Goal: Check status: Verify the current state of an ongoing process or item

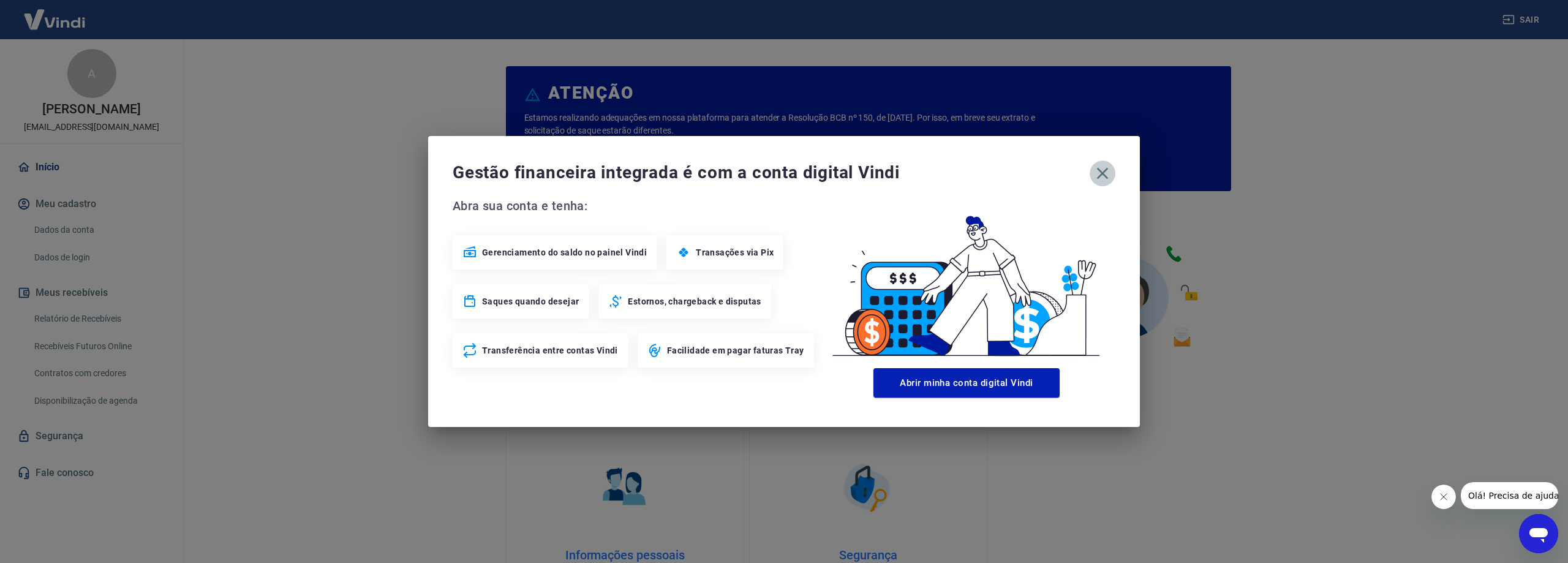
click at [1089, 175] on button "button" at bounding box center [1102, 173] width 26 height 26
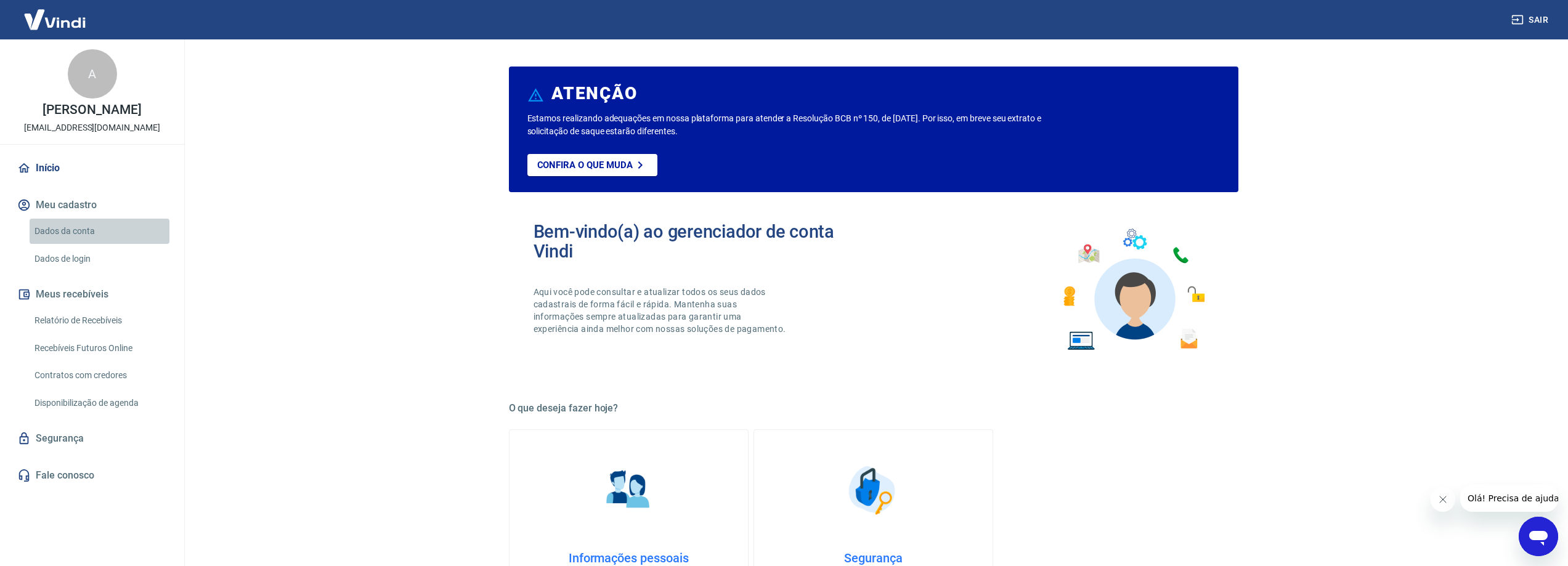
click at [88, 228] on link "Dados da conta" at bounding box center [100, 231] width 140 height 25
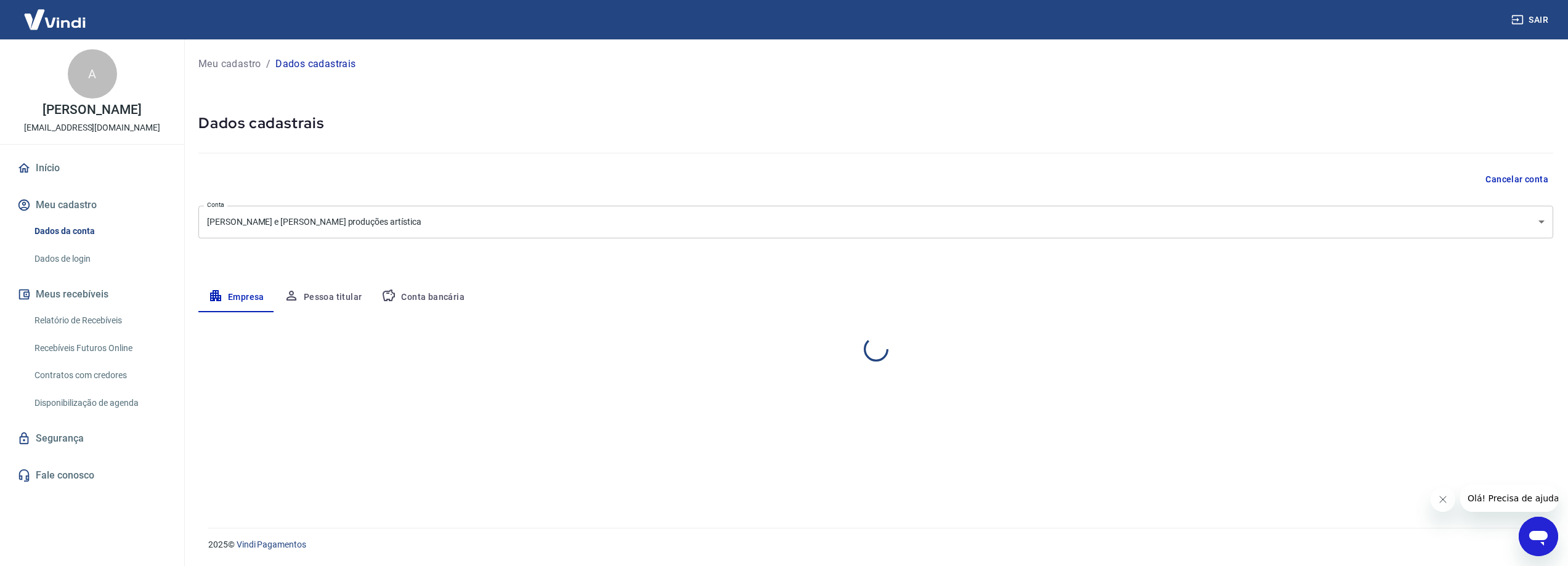
select select "SP"
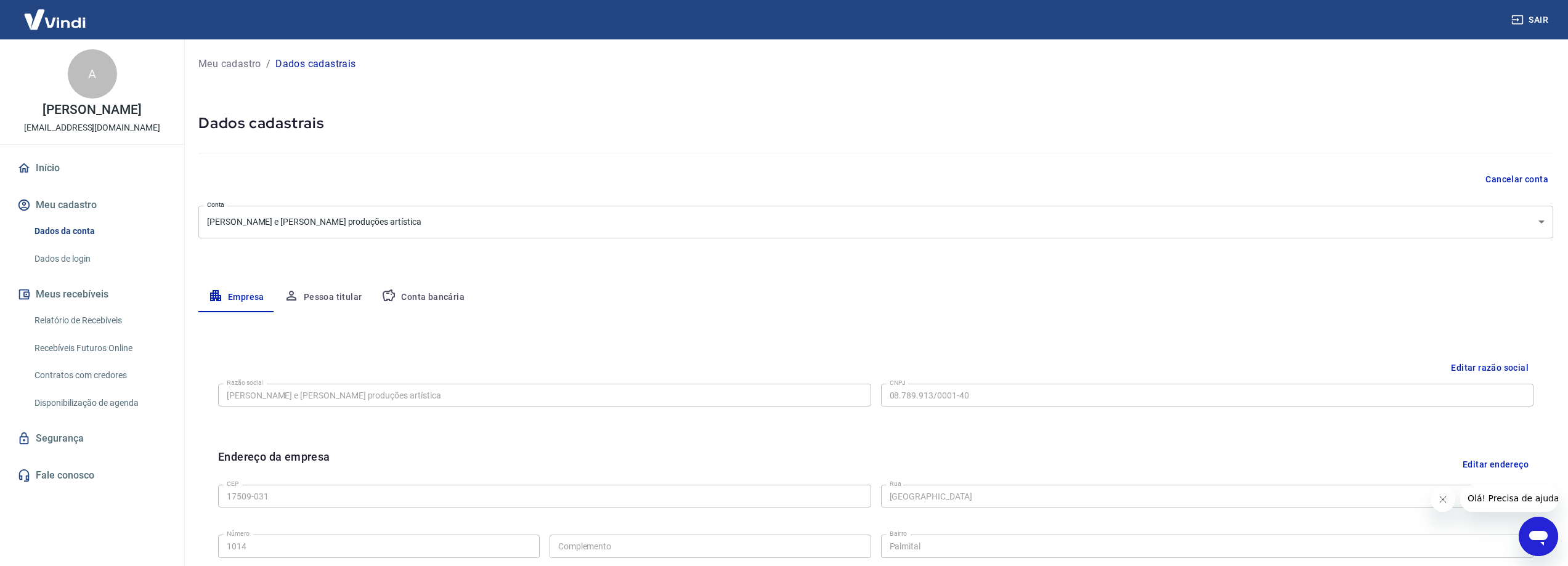
click at [66, 6] on img at bounding box center [54, 19] width 80 height 37
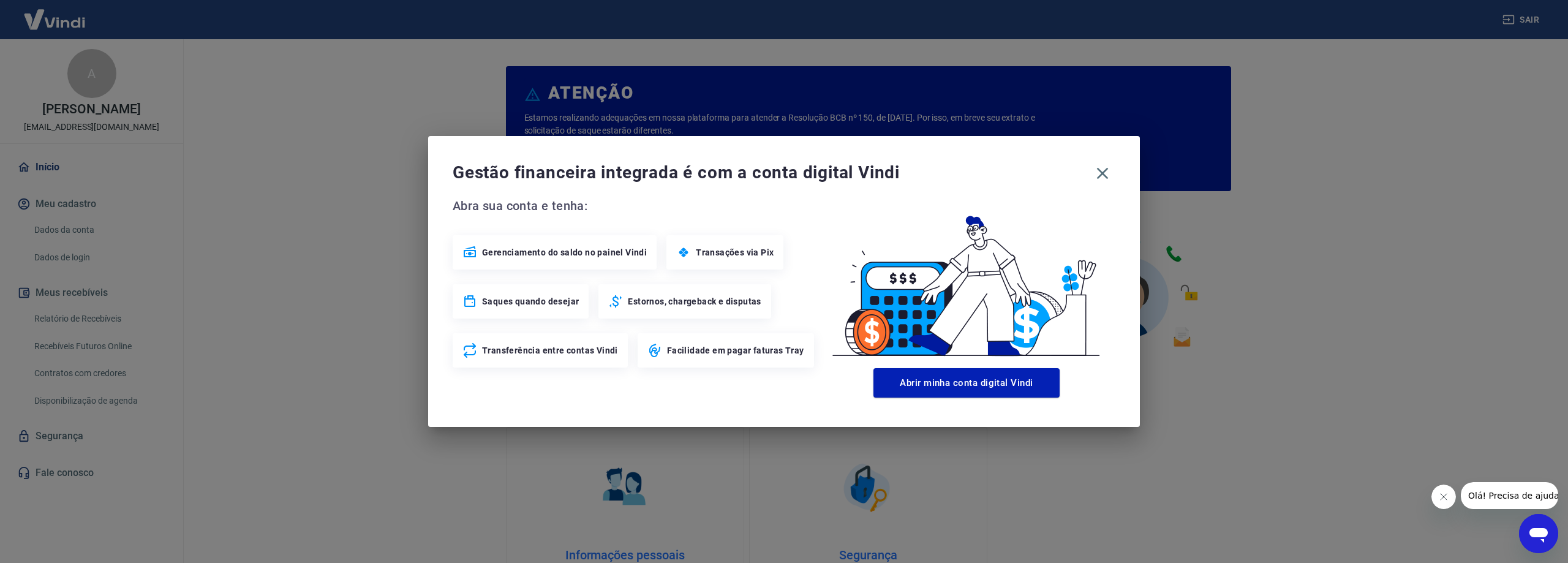
click at [593, 251] on span "Gerenciamento do saldo no painel Vindi" at bounding box center [564, 252] width 165 height 12
click at [1017, 382] on button "Abrir minha conta digital Vindi" at bounding box center [966, 383] width 186 height 30
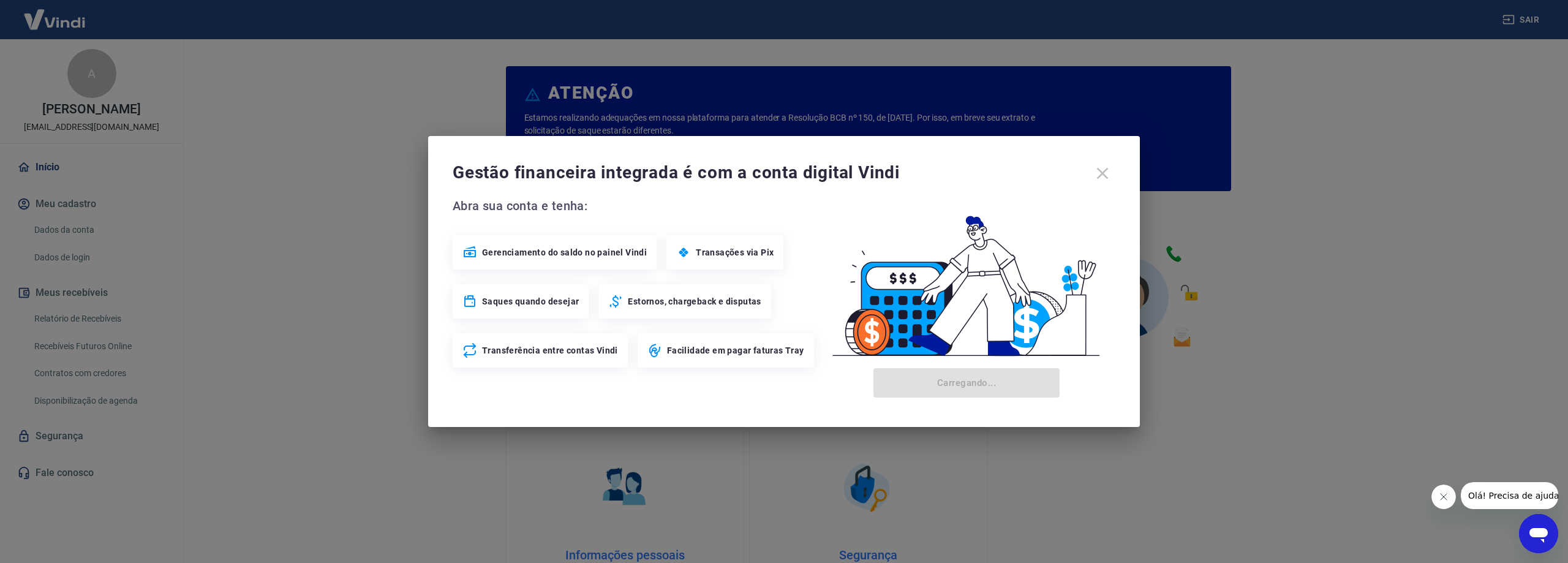
click at [739, 247] on span "Transações via Pix" at bounding box center [734, 252] width 78 height 12
click at [1100, 173] on div "Gestão financeira integrada é com a conta digital Vindi" at bounding box center [783, 173] width 662 height 26
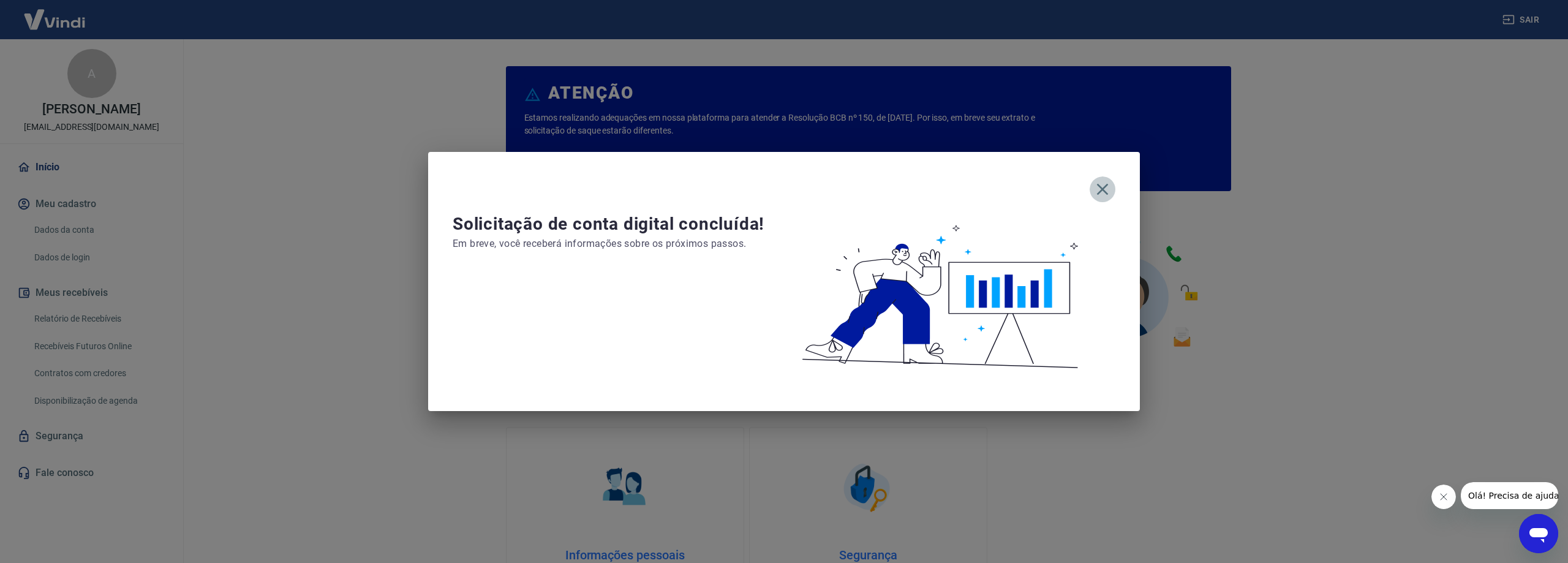
click at [1110, 183] on icon "button" at bounding box center [1102, 189] width 19 height 19
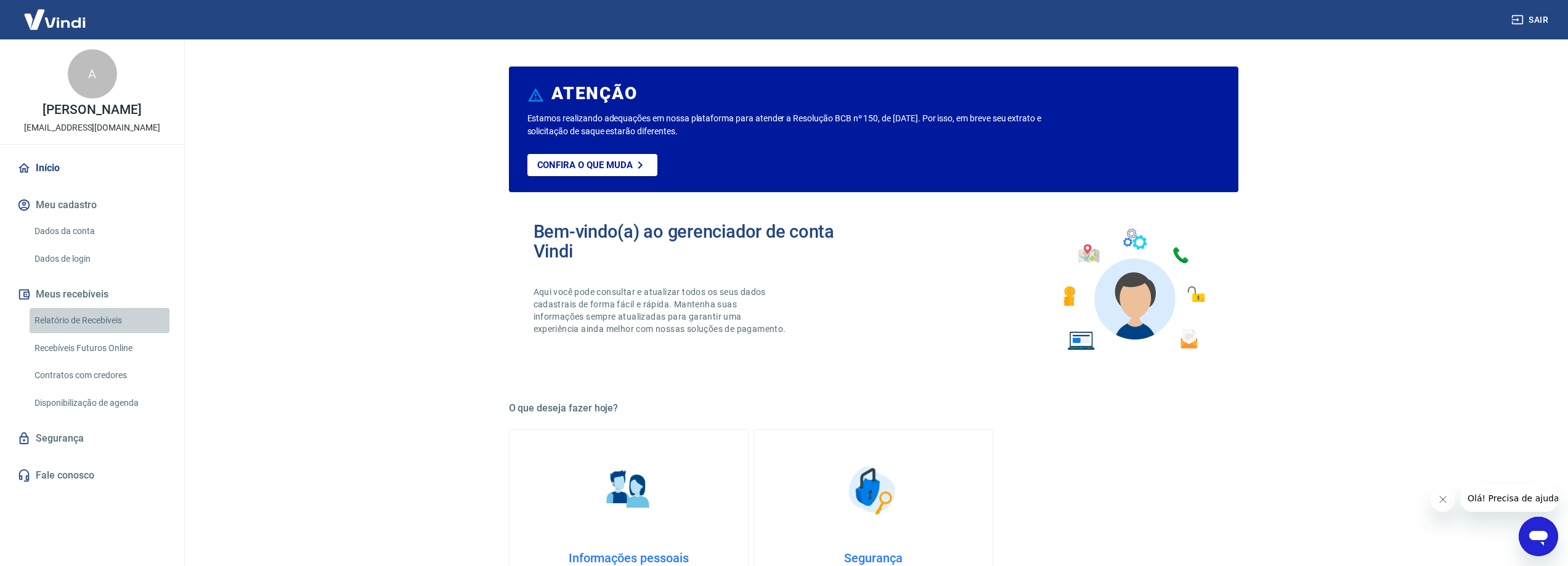
click at [92, 317] on link "Relatório de Recebíveis" at bounding box center [100, 320] width 140 height 25
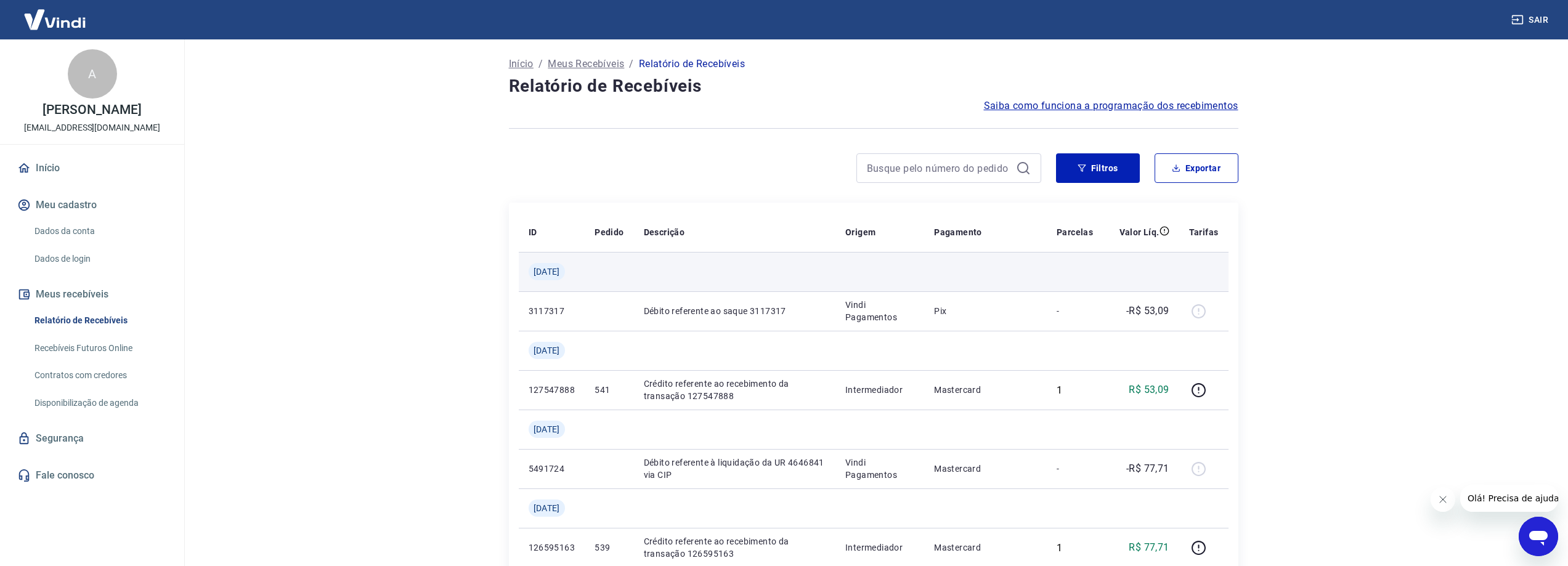
click at [548, 268] on span "[DATE]" at bounding box center [547, 271] width 27 height 12
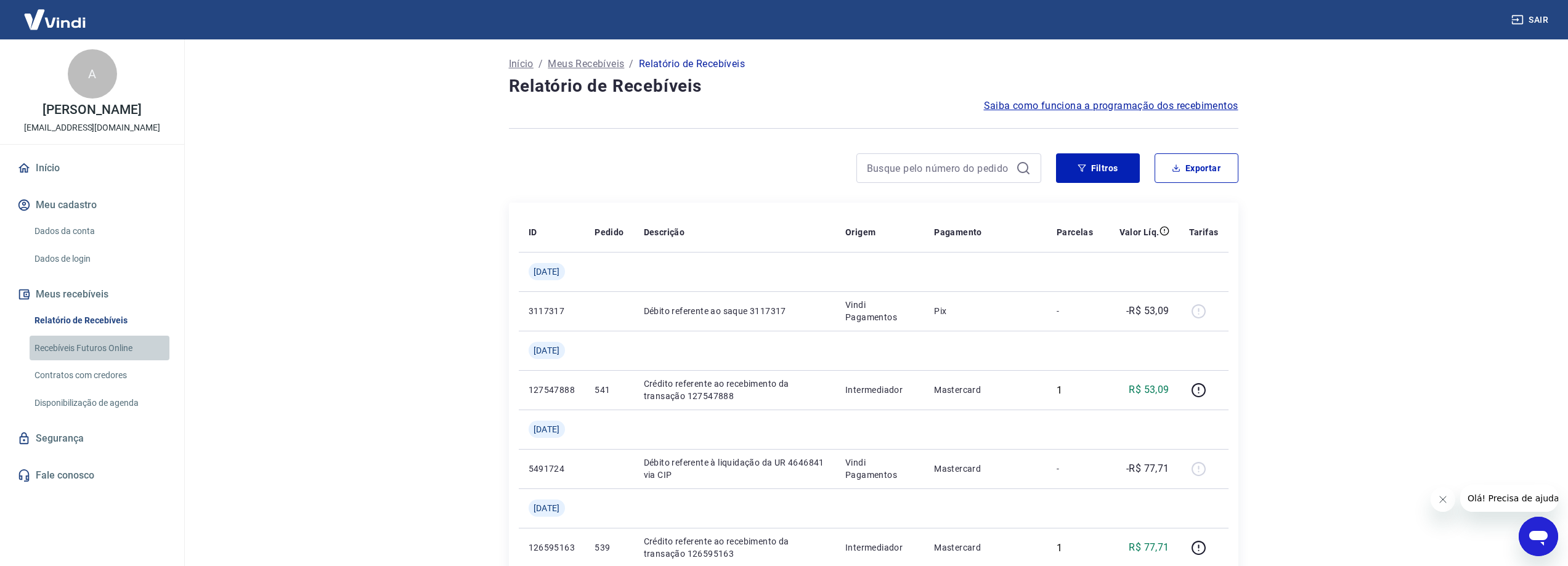
click at [135, 349] on link "Recebíveis Futuros Online" at bounding box center [100, 348] width 140 height 25
